Goal: Task Accomplishment & Management: Manage account settings

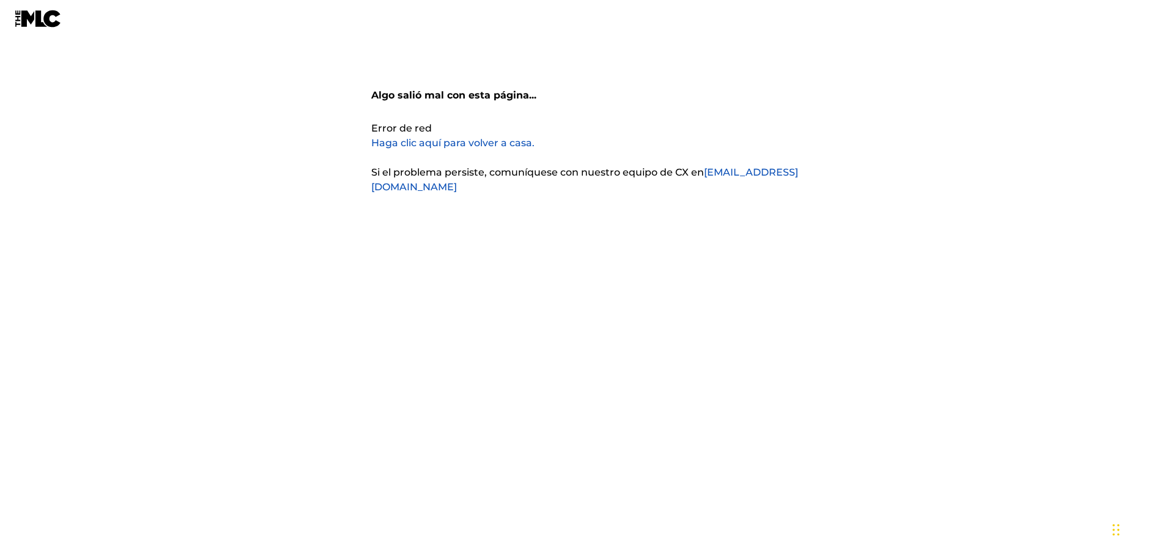
click at [492, 137] on font "Haga clic aquí para volver a casa." at bounding box center [452, 143] width 163 height 12
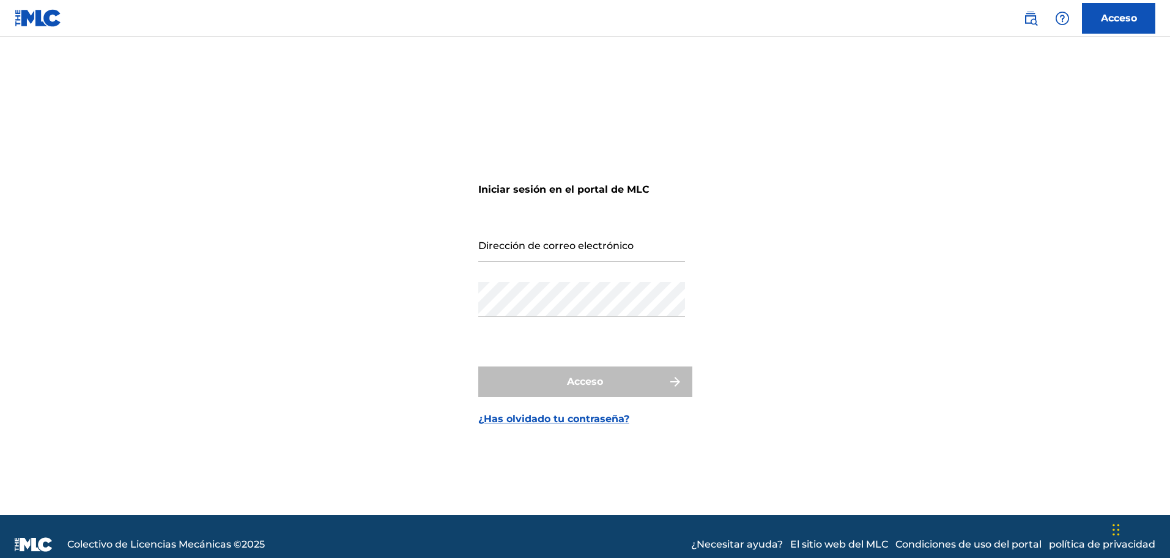
click at [615, 244] on input "Dirección de correo electrónico" at bounding box center [581, 244] width 207 height 35
type input "[EMAIL_ADDRESS][DOMAIN_NAME]"
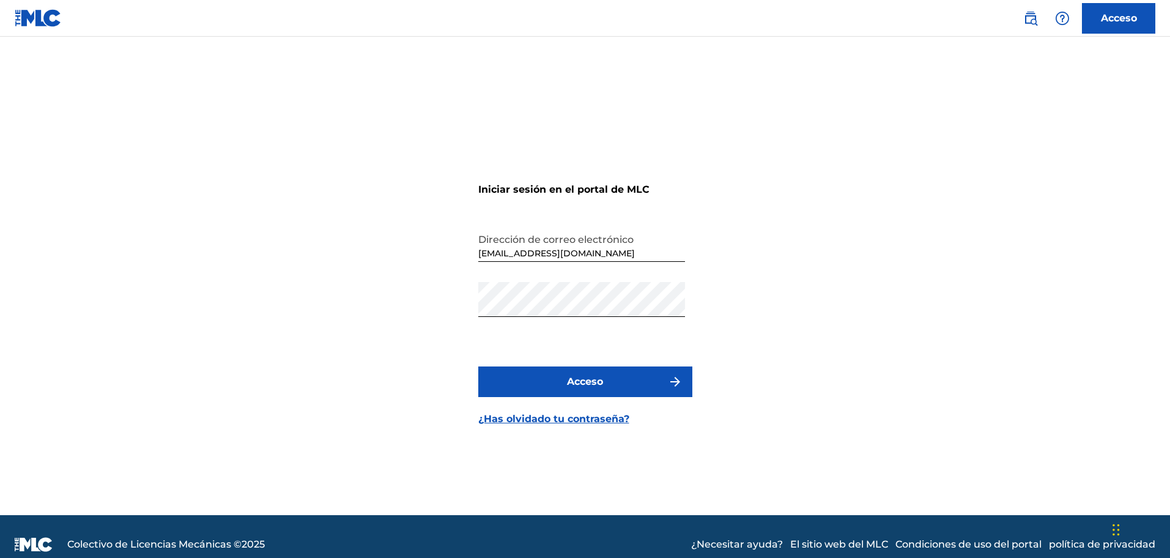
click at [624, 381] on button "Acceso" at bounding box center [585, 381] width 214 height 31
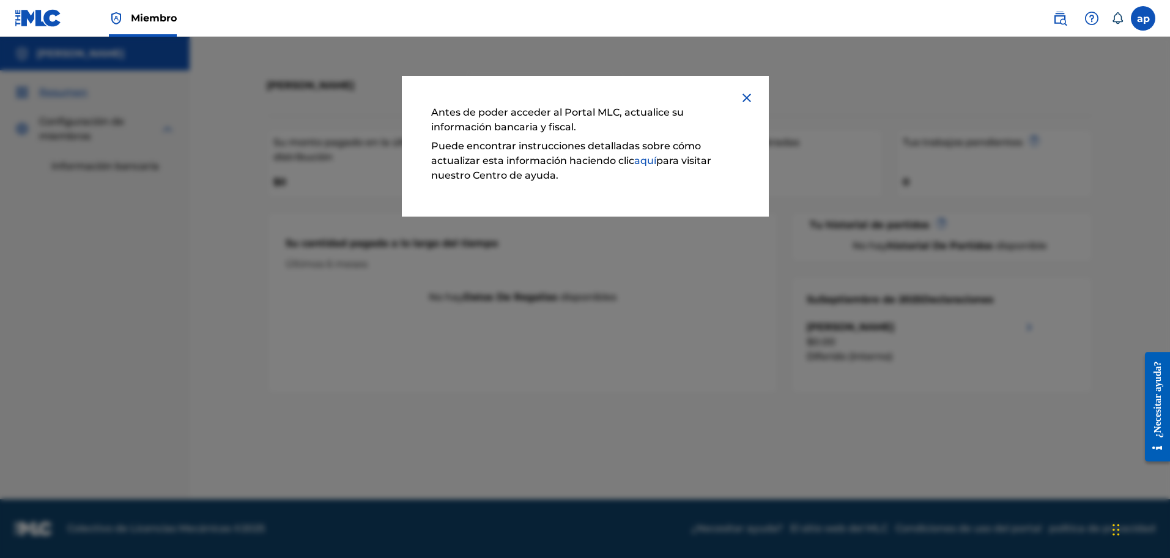
click at [744, 94] on img at bounding box center [746, 98] width 15 height 15
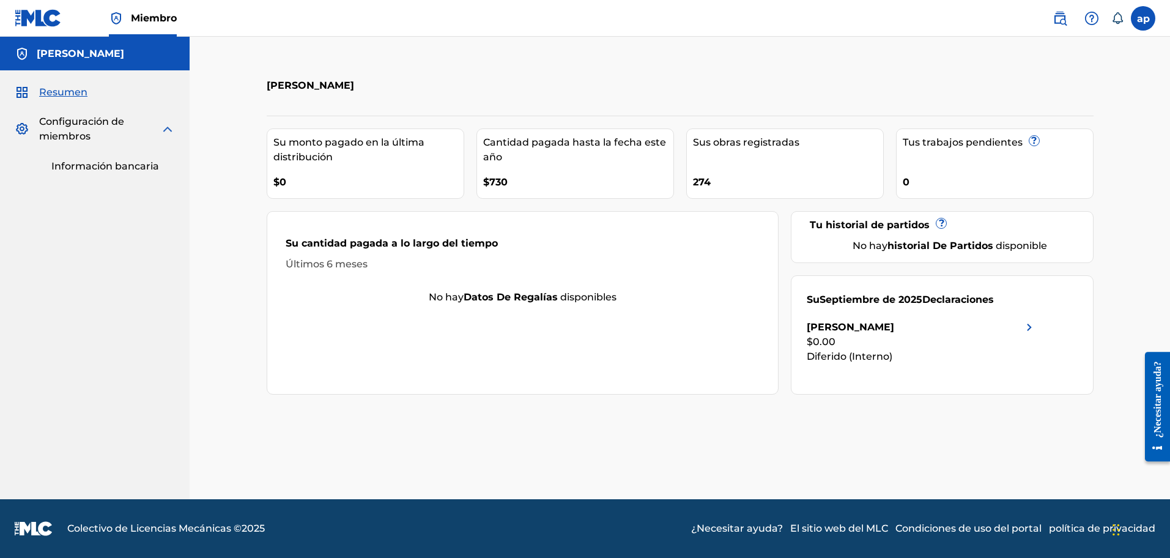
click at [1026, 338] on div "$0.00" at bounding box center [922, 342] width 230 height 15
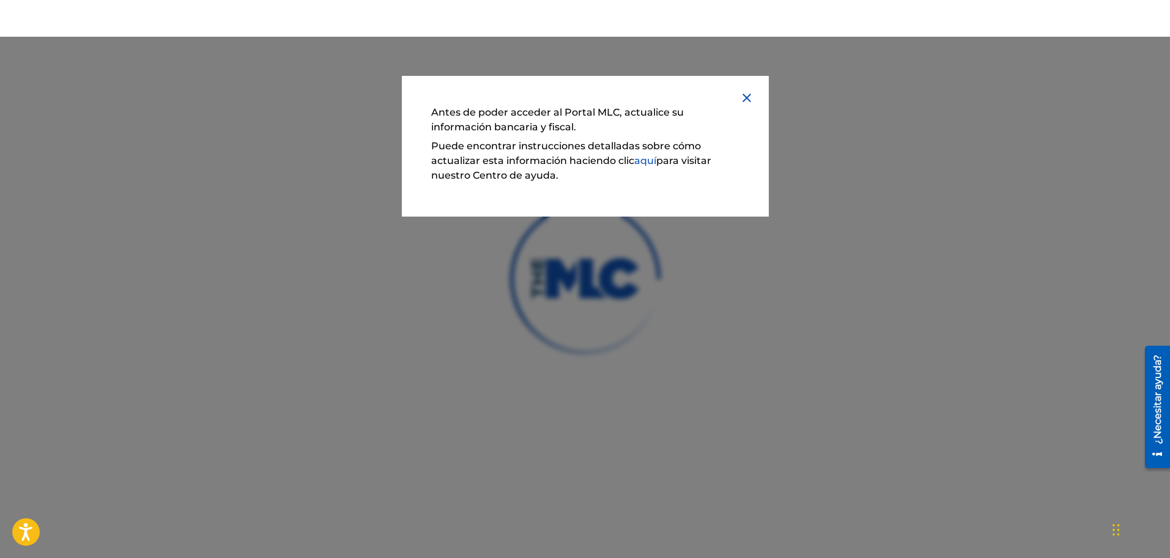
click at [750, 97] on img at bounding box center [746, 98] width 15 height 15
